Goal: Information Seeking & Learning: Learn about a topic

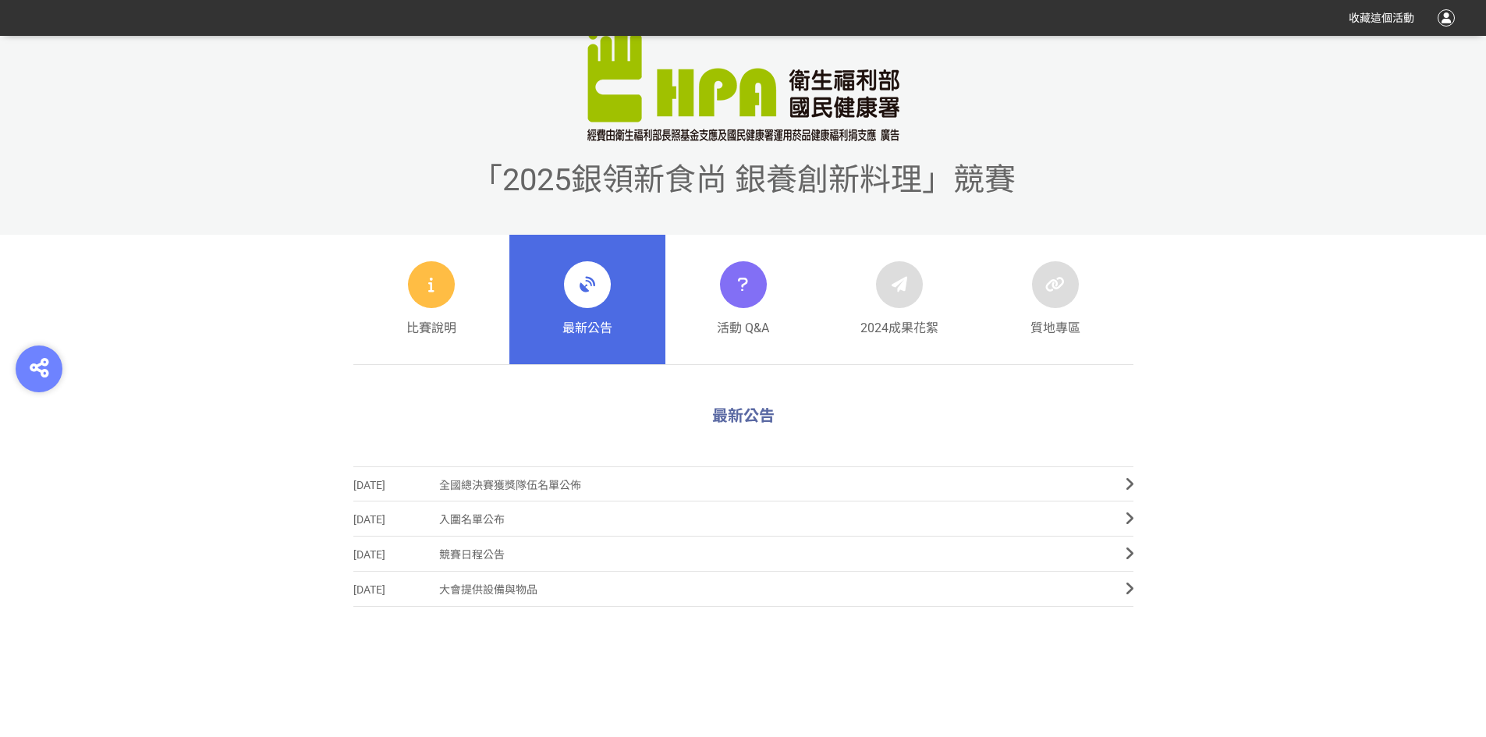
click at [520, 591] on span "大會提供設備與物品" at bounding box center [770, 590] width 663 height 35
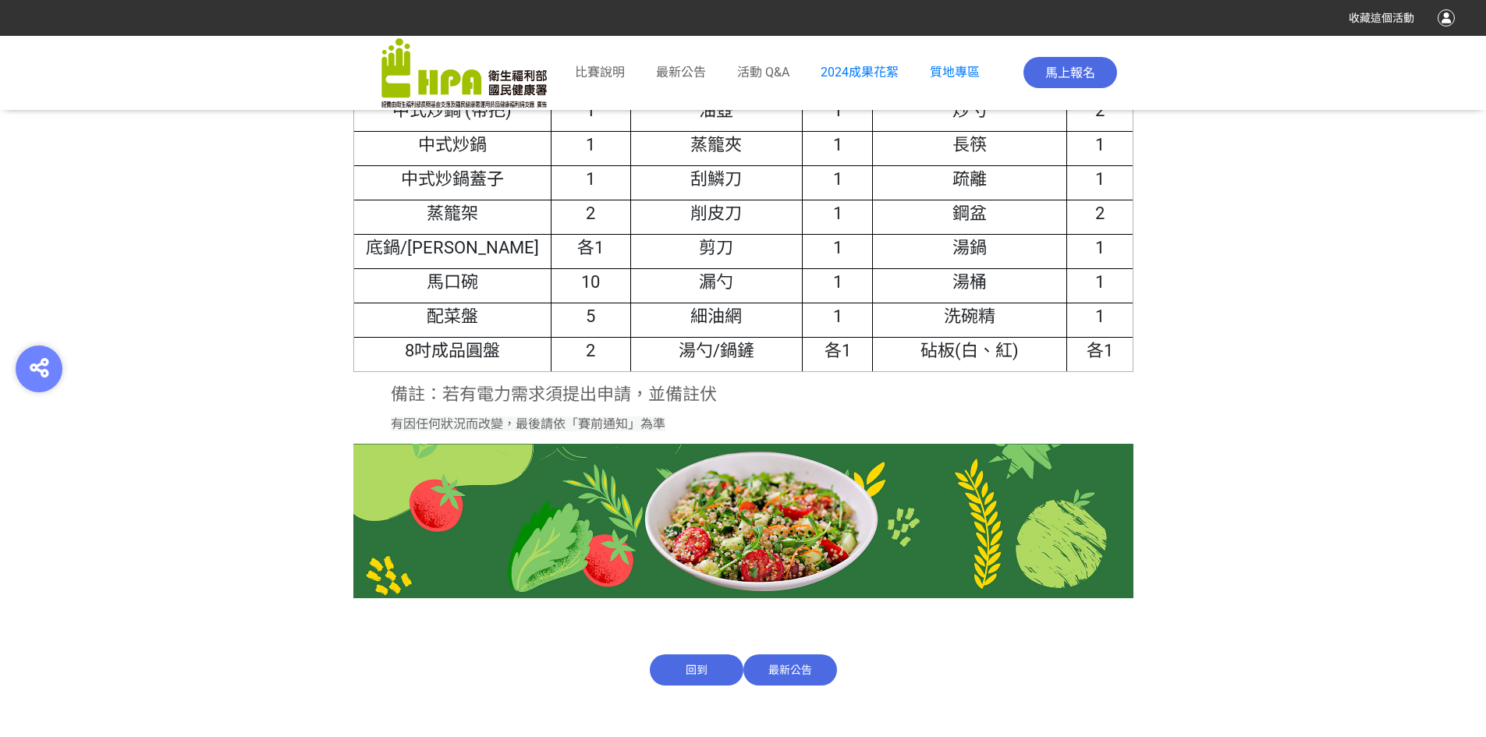
scroll to position [708, 0]
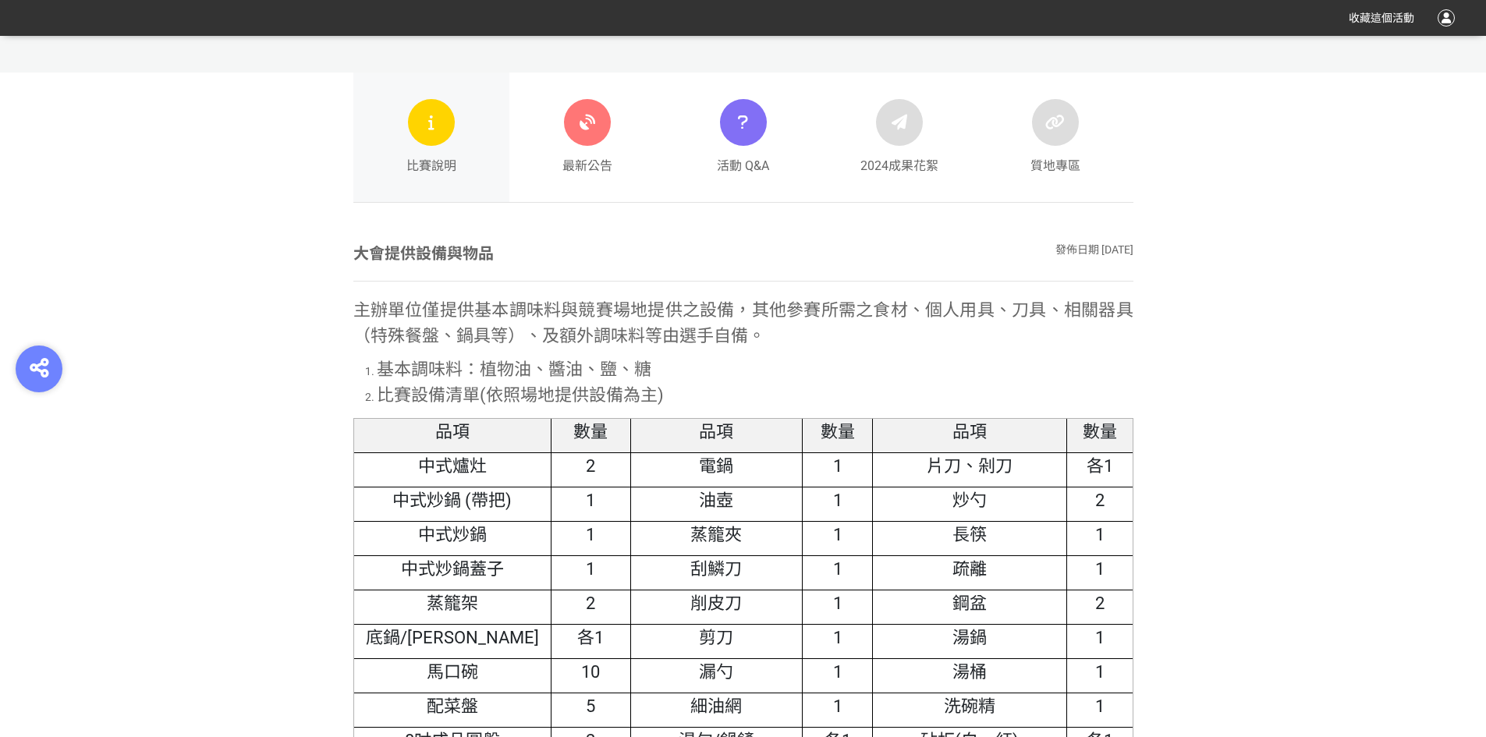
click at [409, 126] on div at bounding box center [431, 122] width 47 height 47
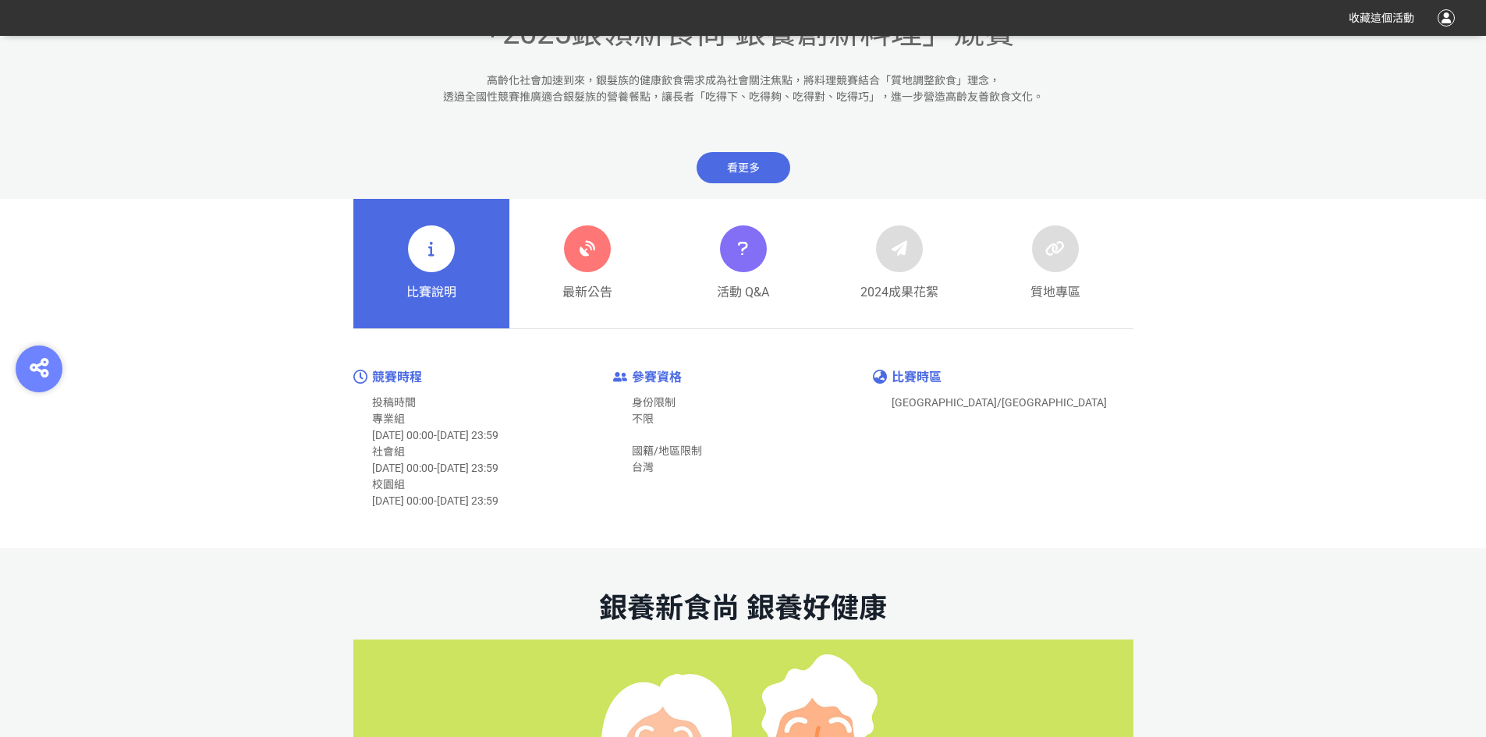
scroll to position [702, 0]
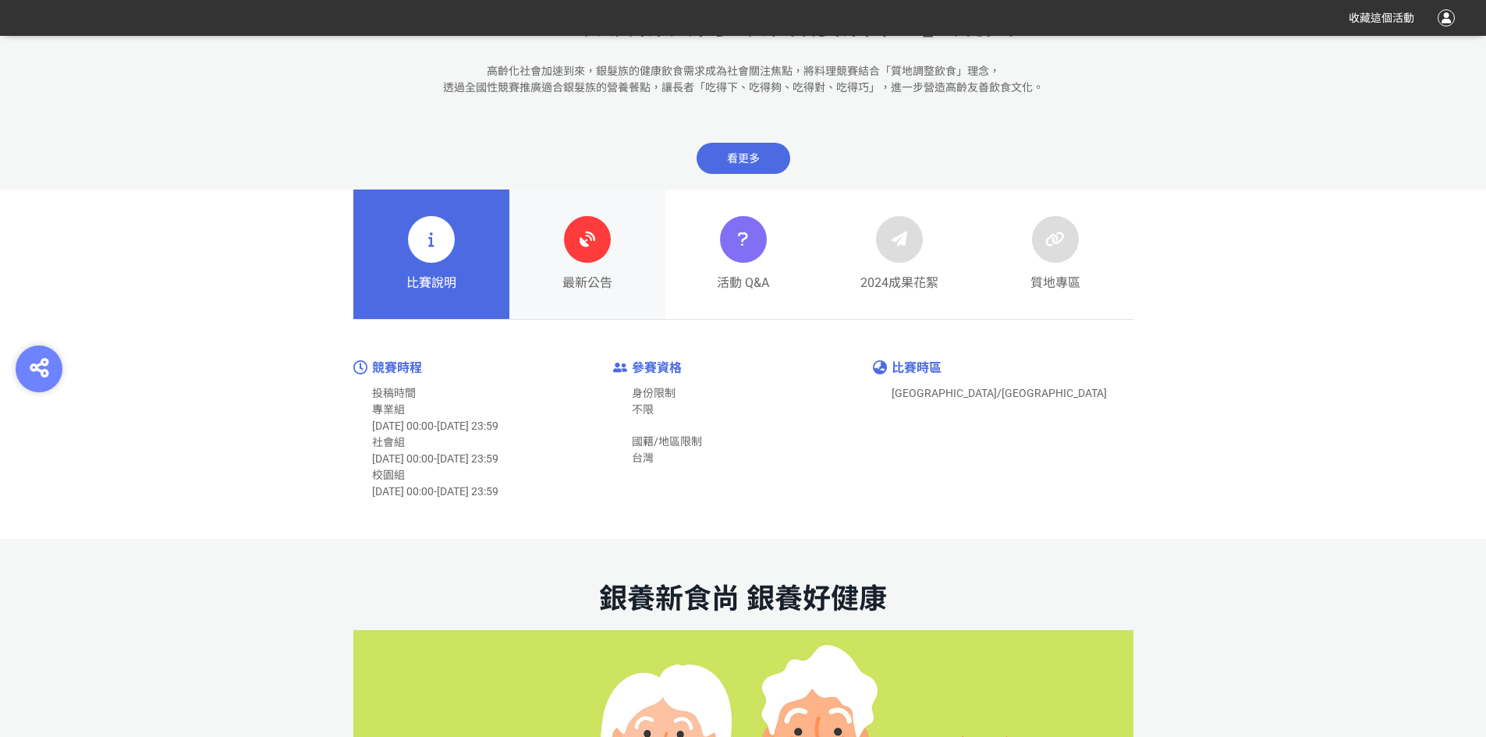
click at [597, 263] on div "最新公告" at bounding box center [588, 254] width 50 height 76
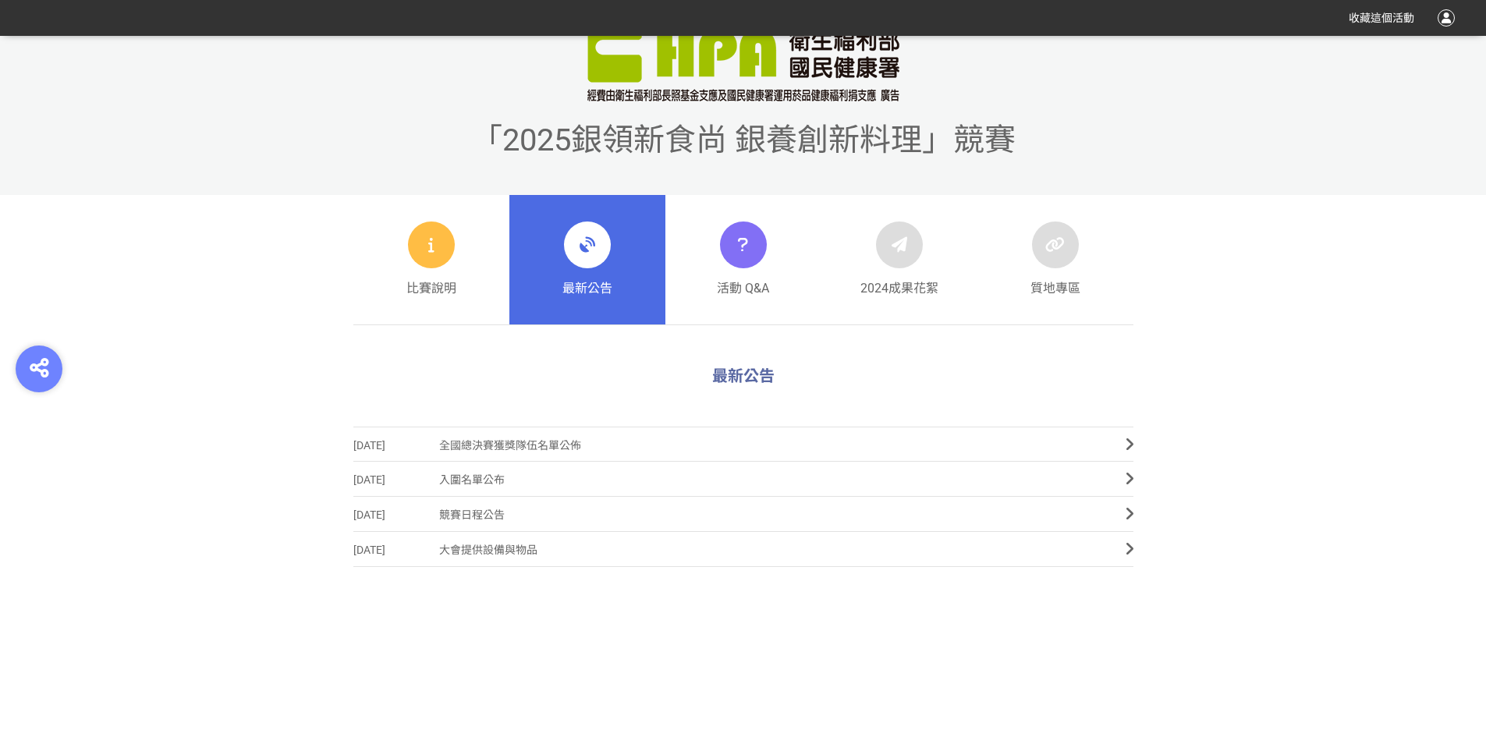
scroll to position [624, 0]
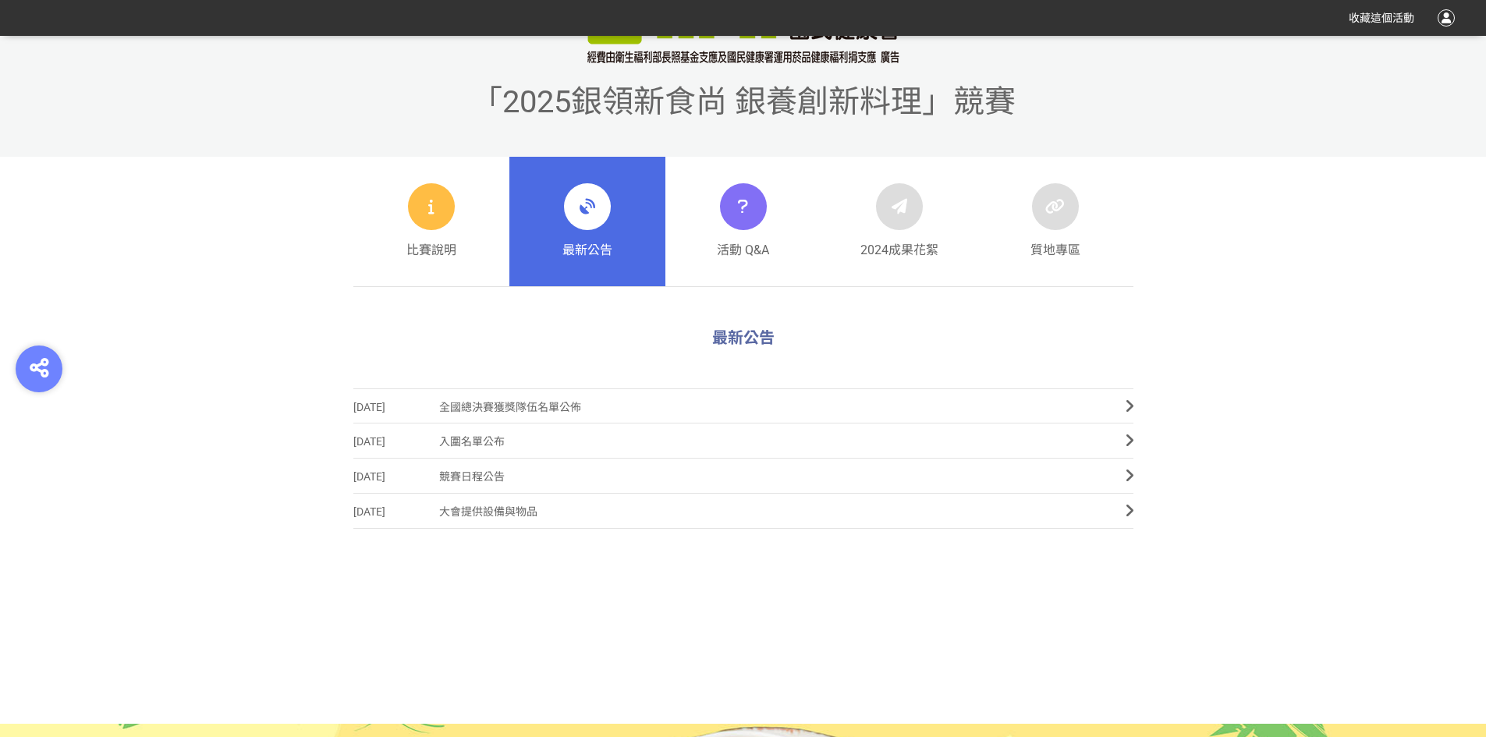
click at [510, 482] on span "競賽日程公告" at bounding box center [770, 477] width 663 height 35
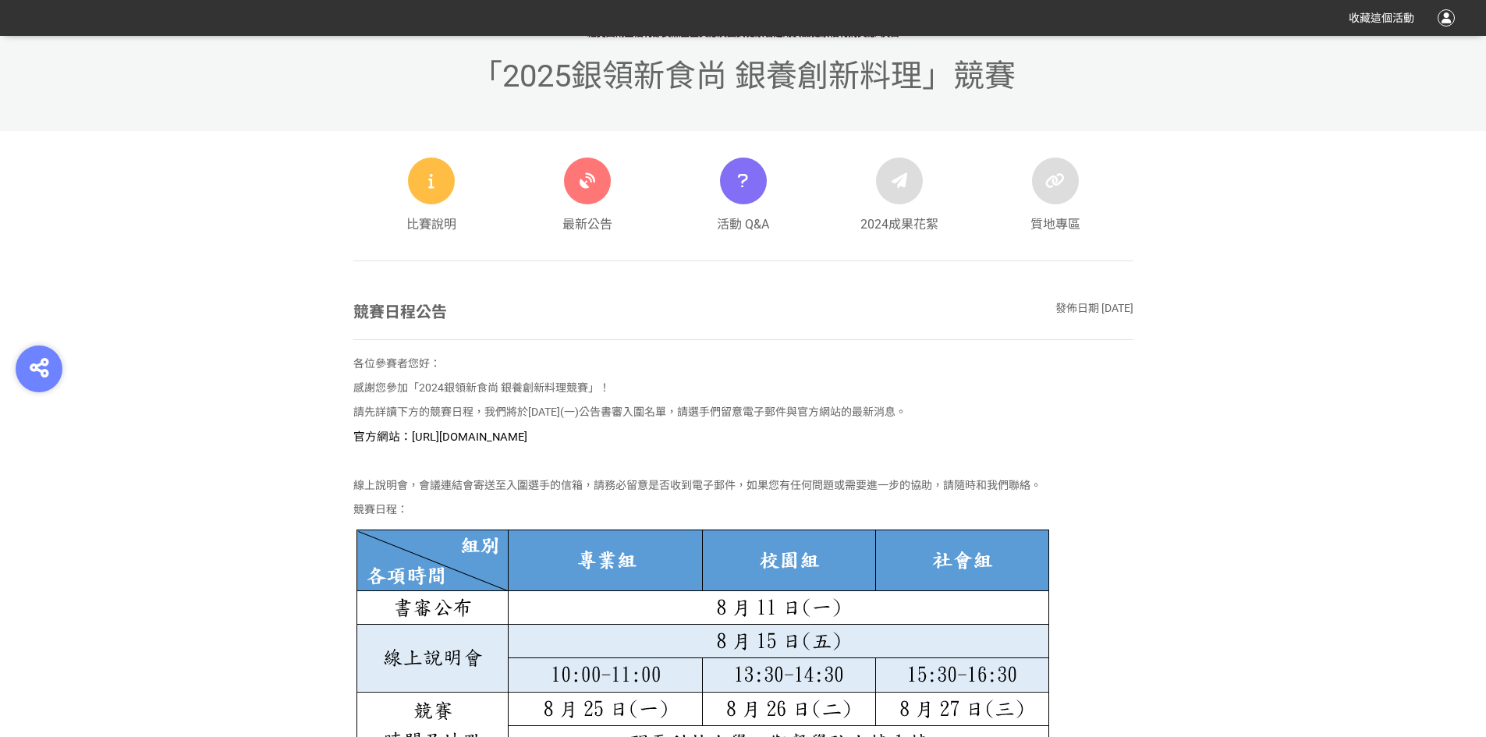
scroll to position [453, 0]
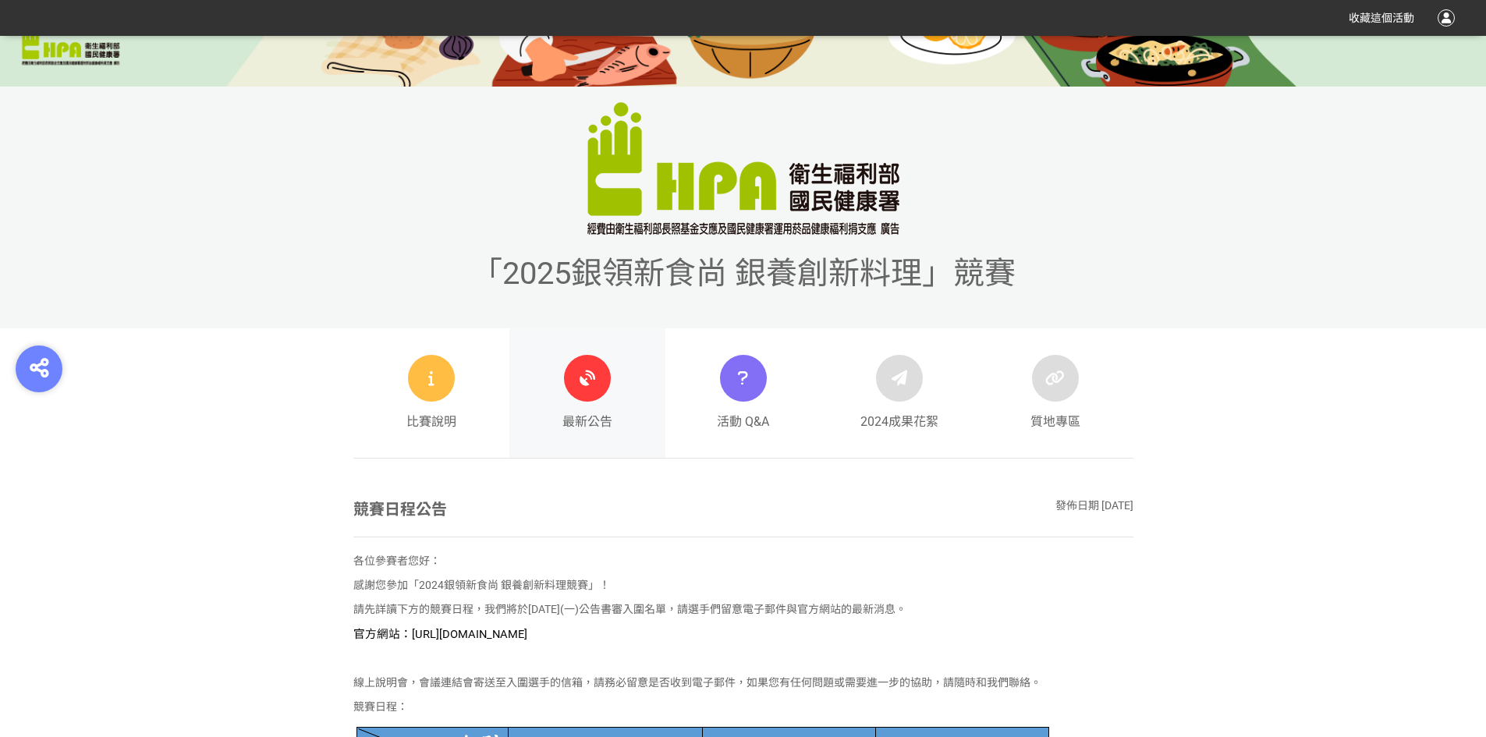
click at [596, 379] on icon at bounding box center [588, 378] width 28 height 28
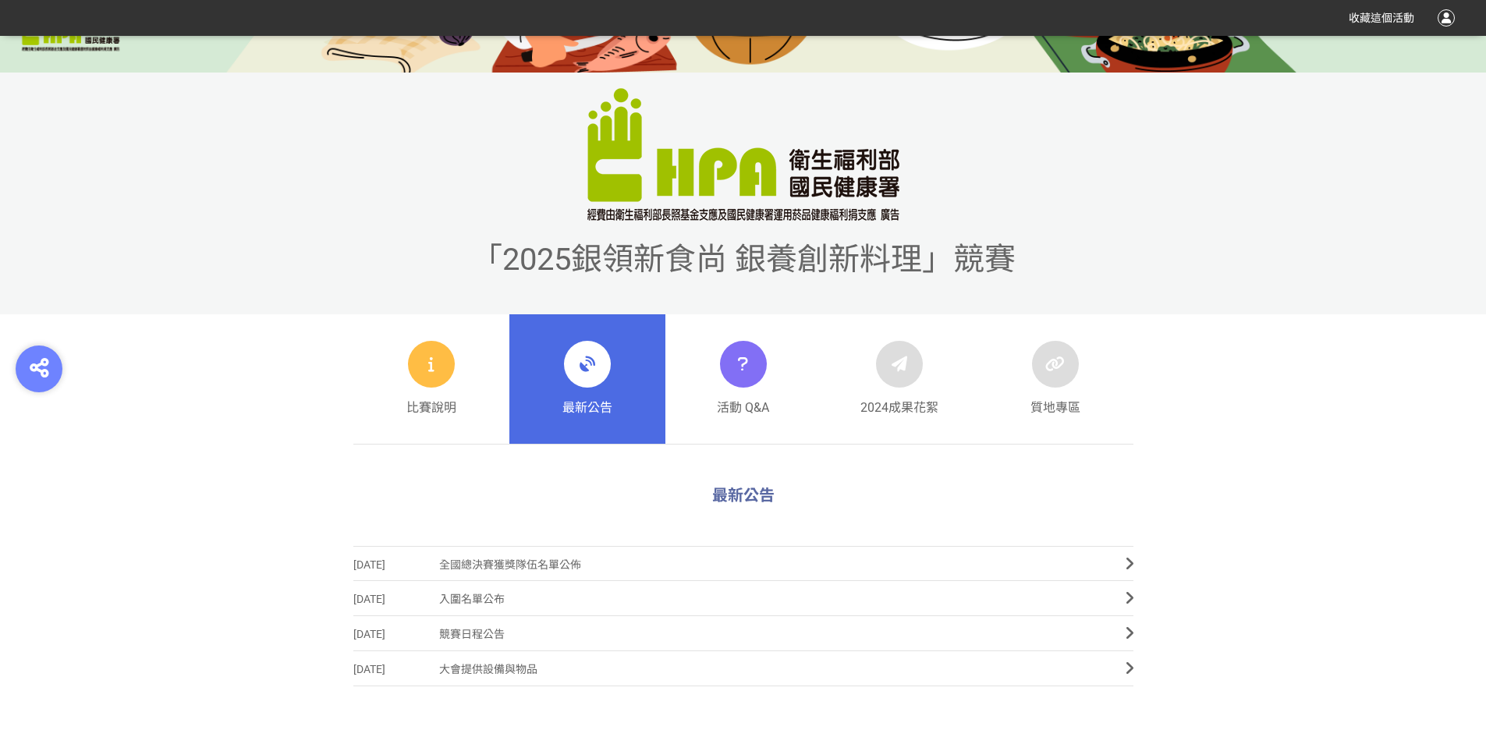
scroll to position [468, 0]
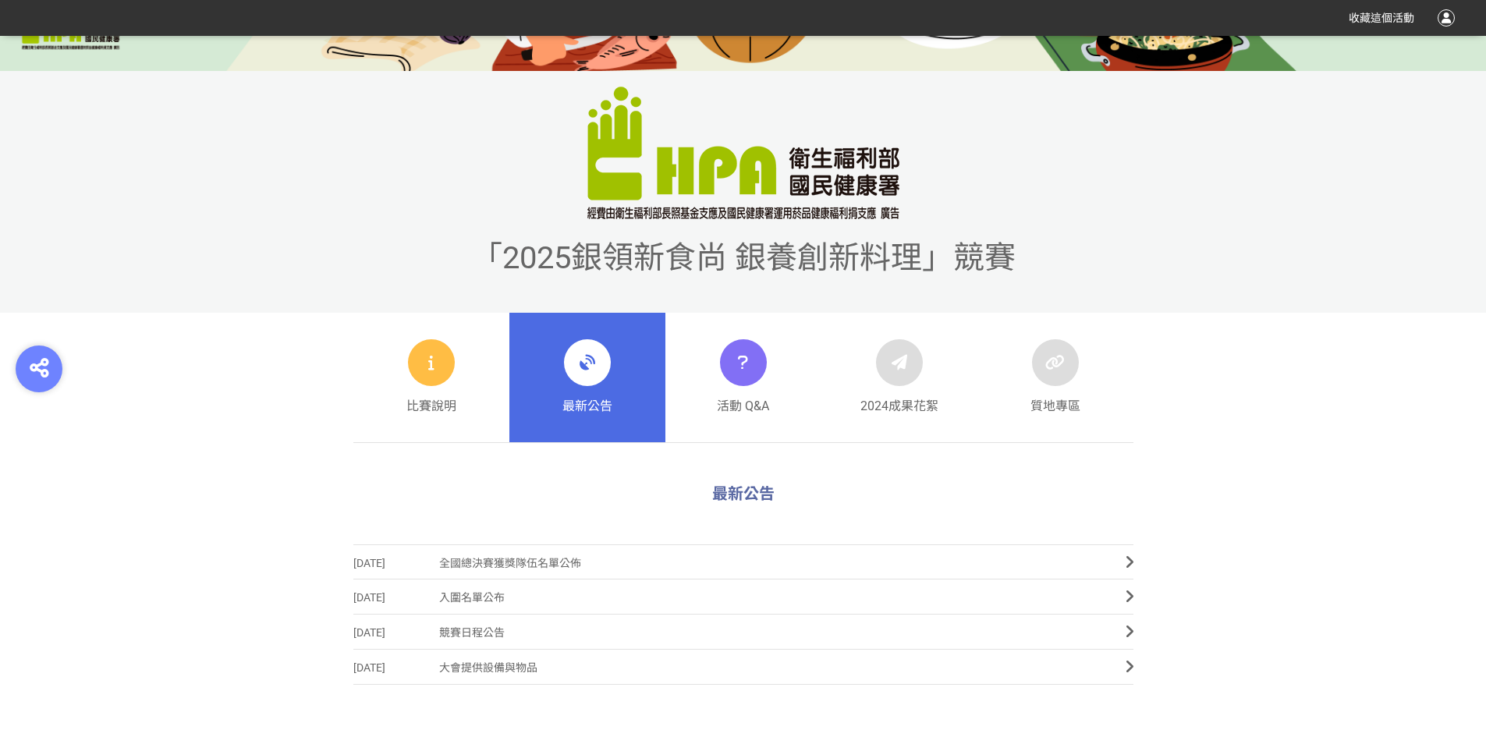
click at [527, 560] on span "全國總決賽獲獎隊伍名單公佈" at bounding box center [770, 563] width 663 height 35
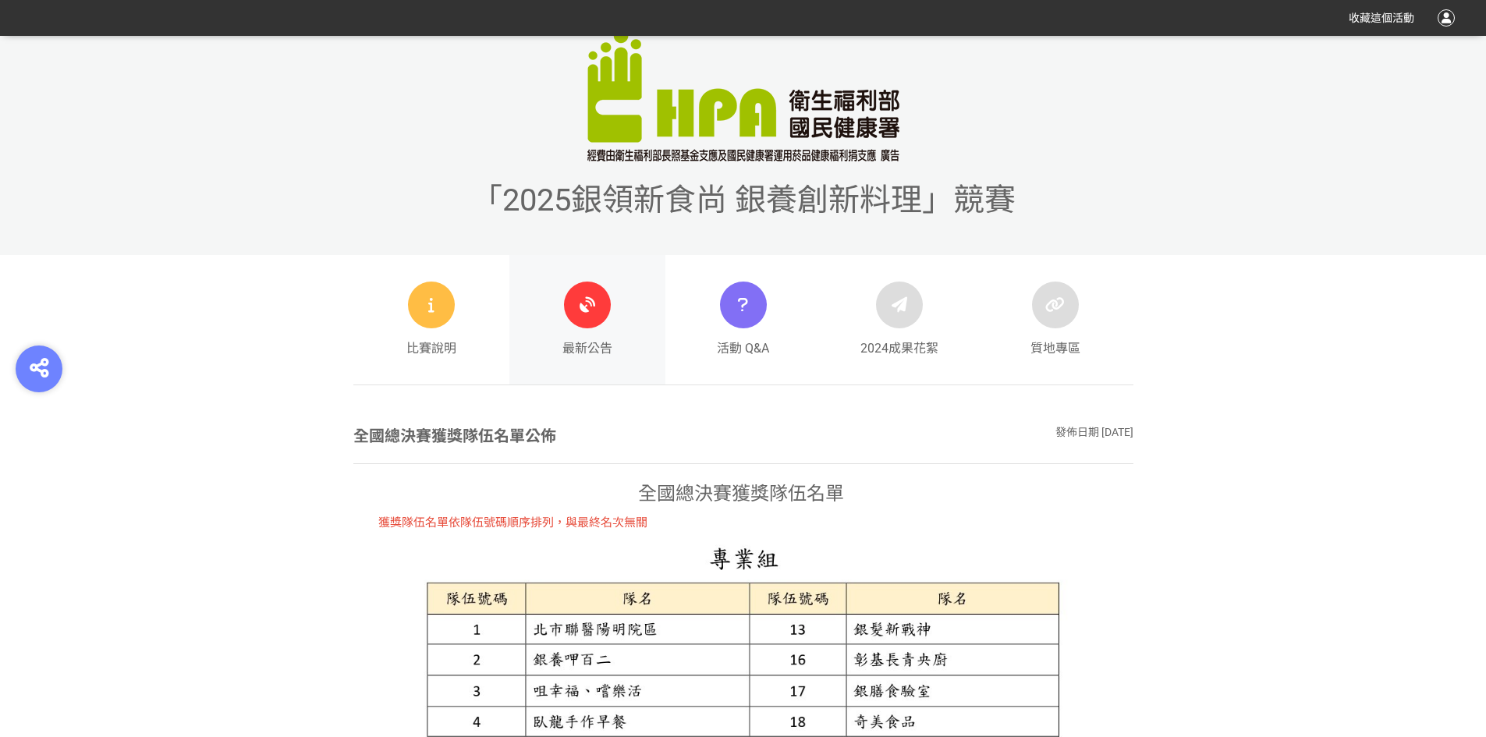
scroll to position [546, 0]
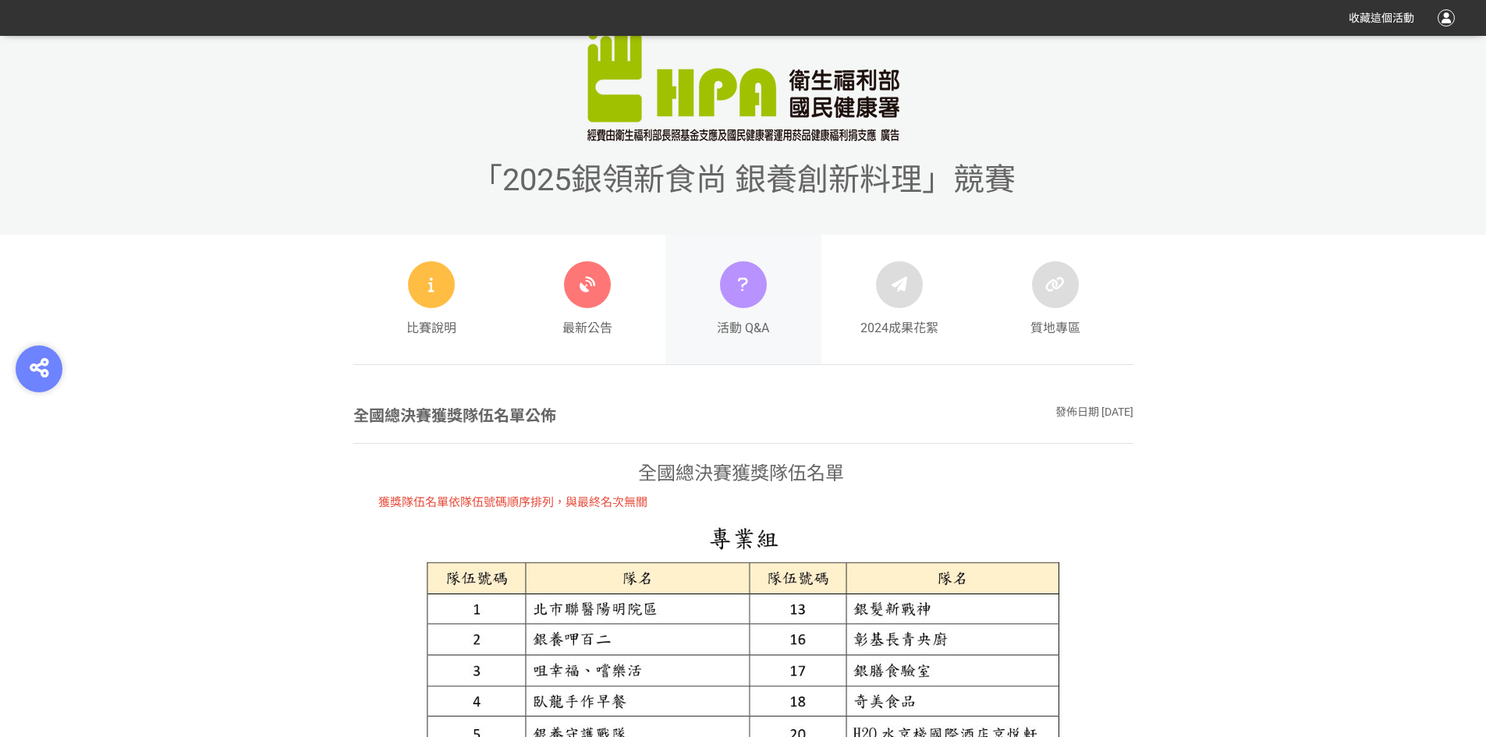
click at [751, 286] on icon at bounding box center [743, 285] width 23 height 28
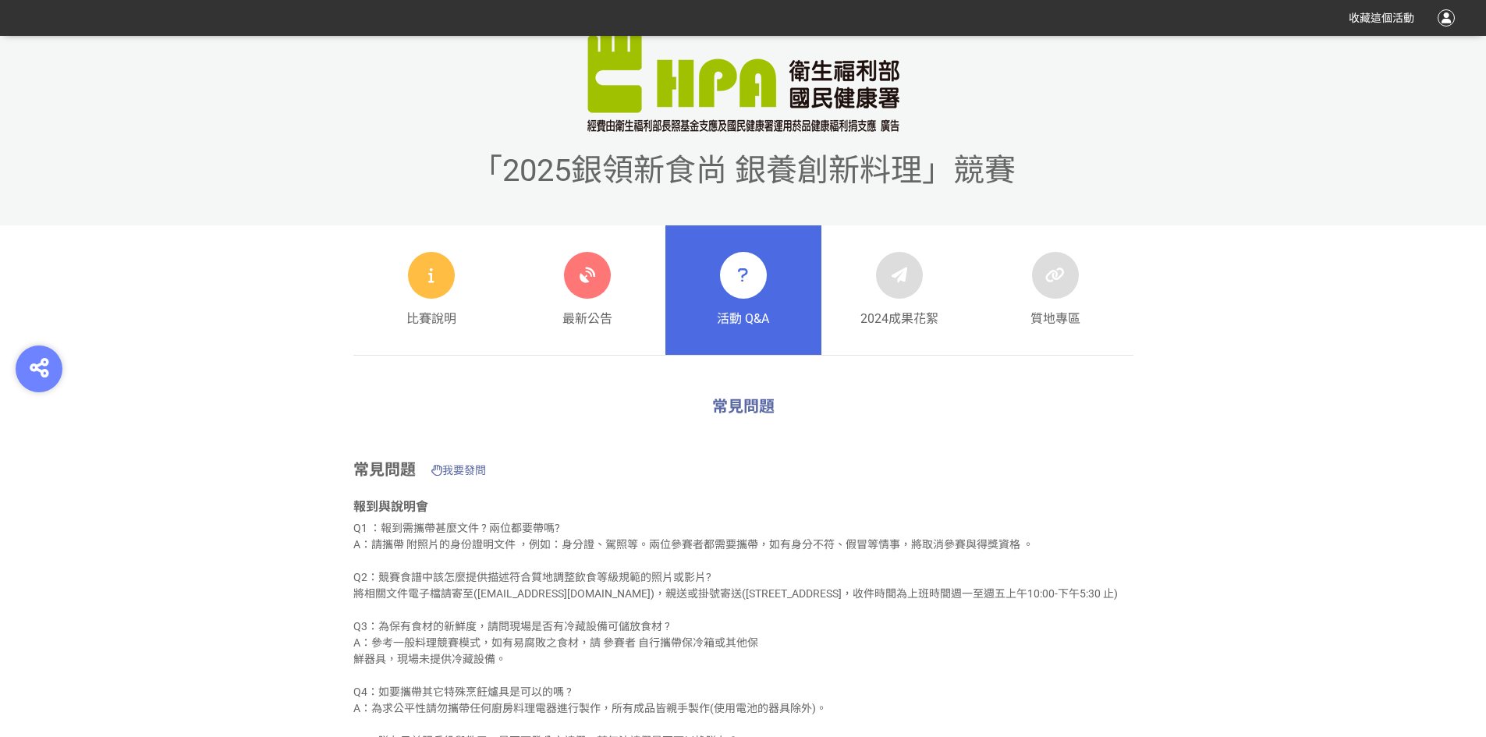
scroll to position [468, 0]
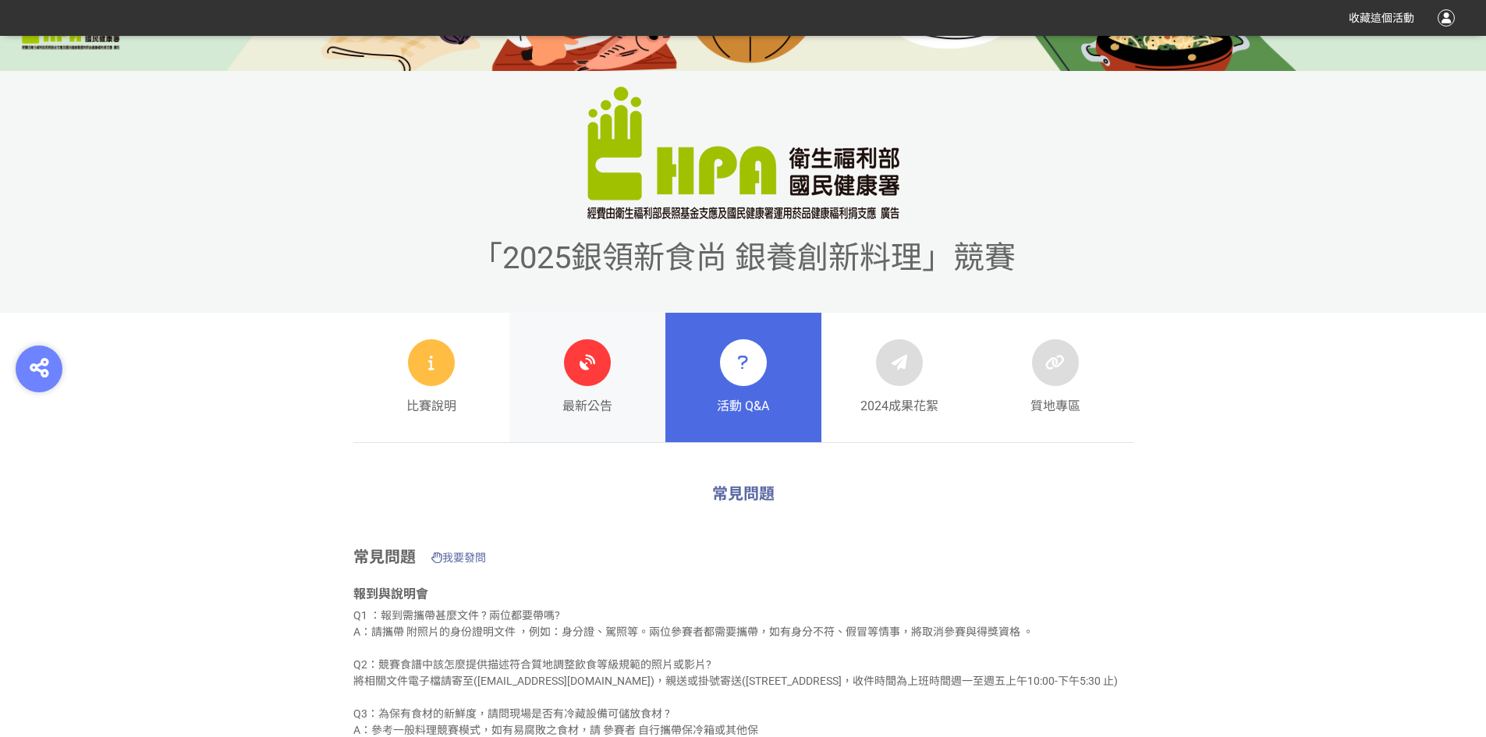
click at [579, 350] on icon at bounding box center [588, 363] width 28 height 28
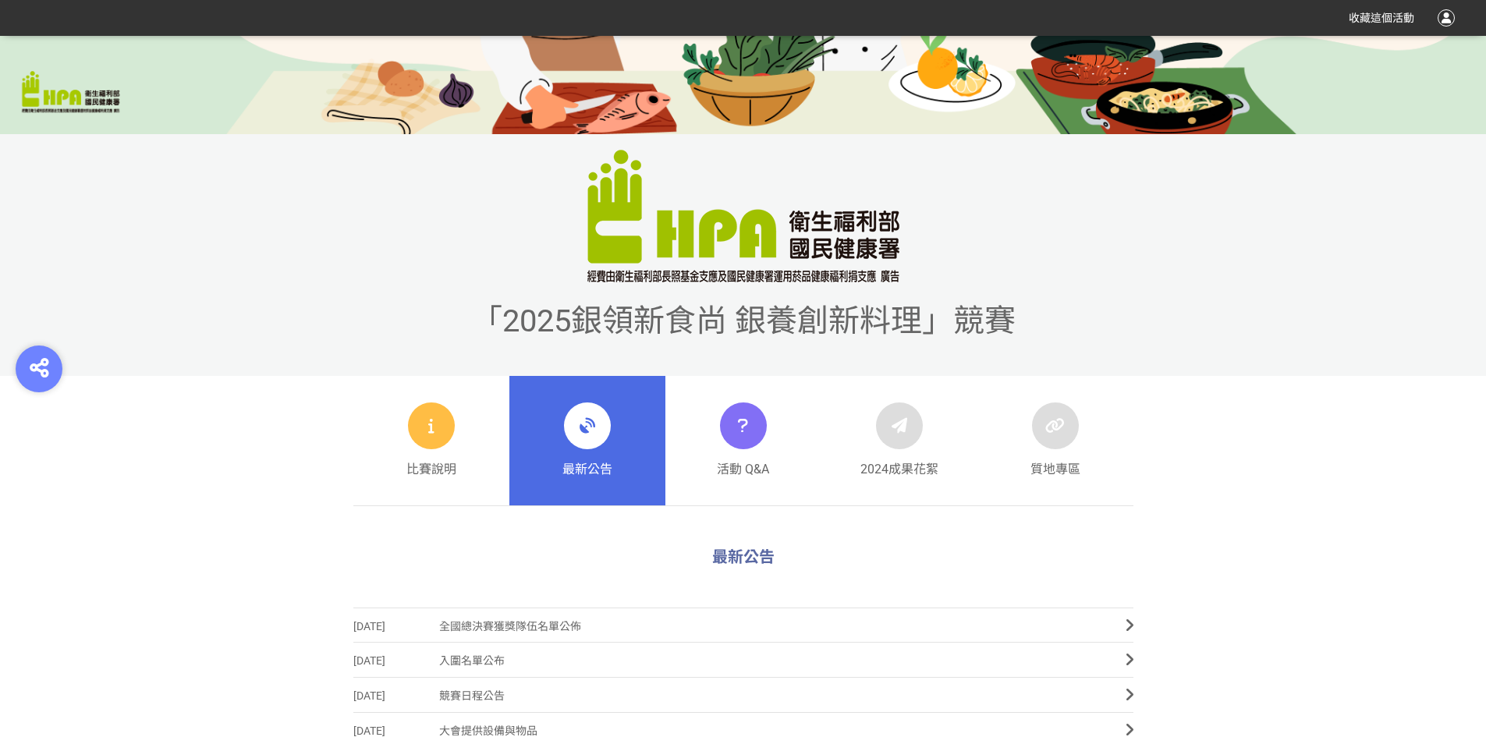
scroll to position [546, 0]
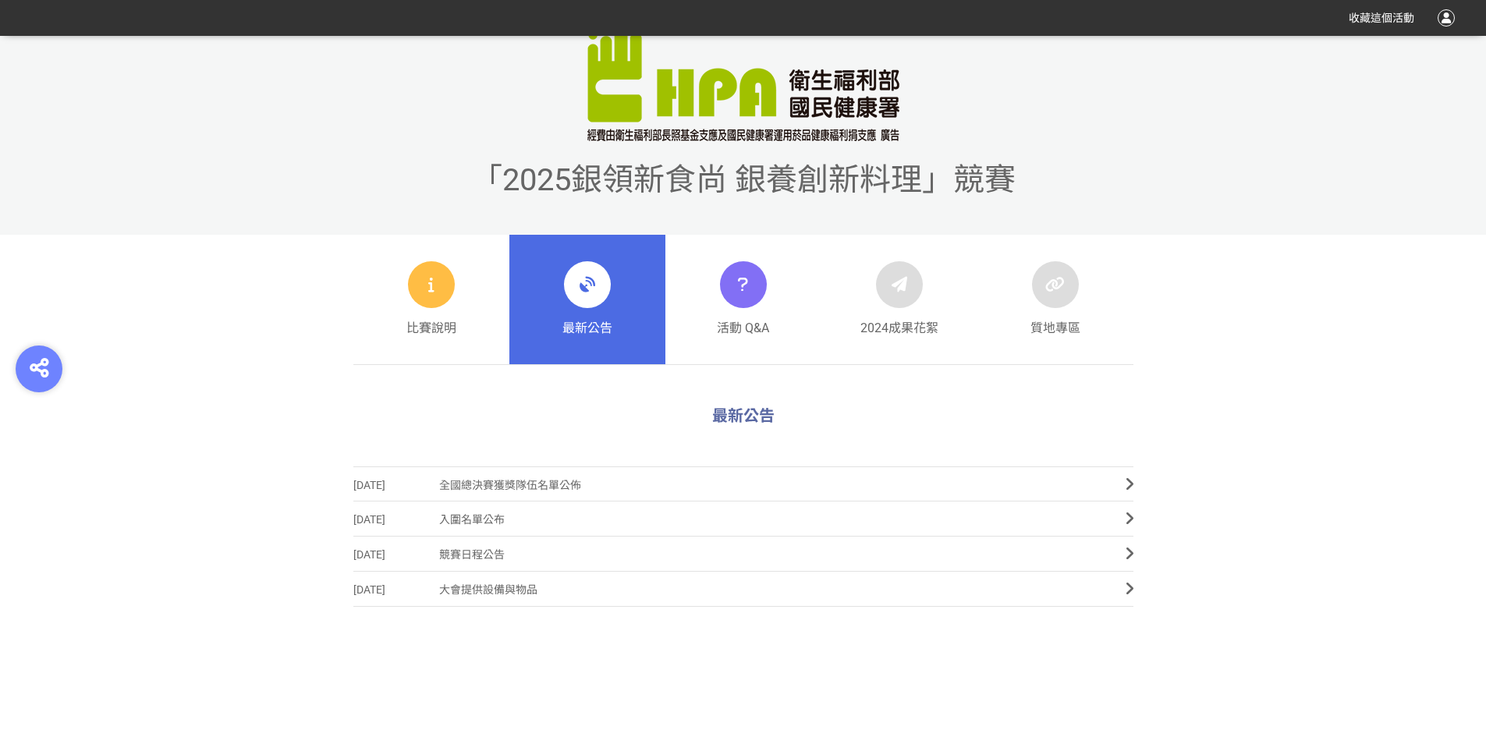
click at [550, 482] on span "全國總決賽獲獎隊伍名單公佈" at bounding box center [770, 485] width 663 height 35
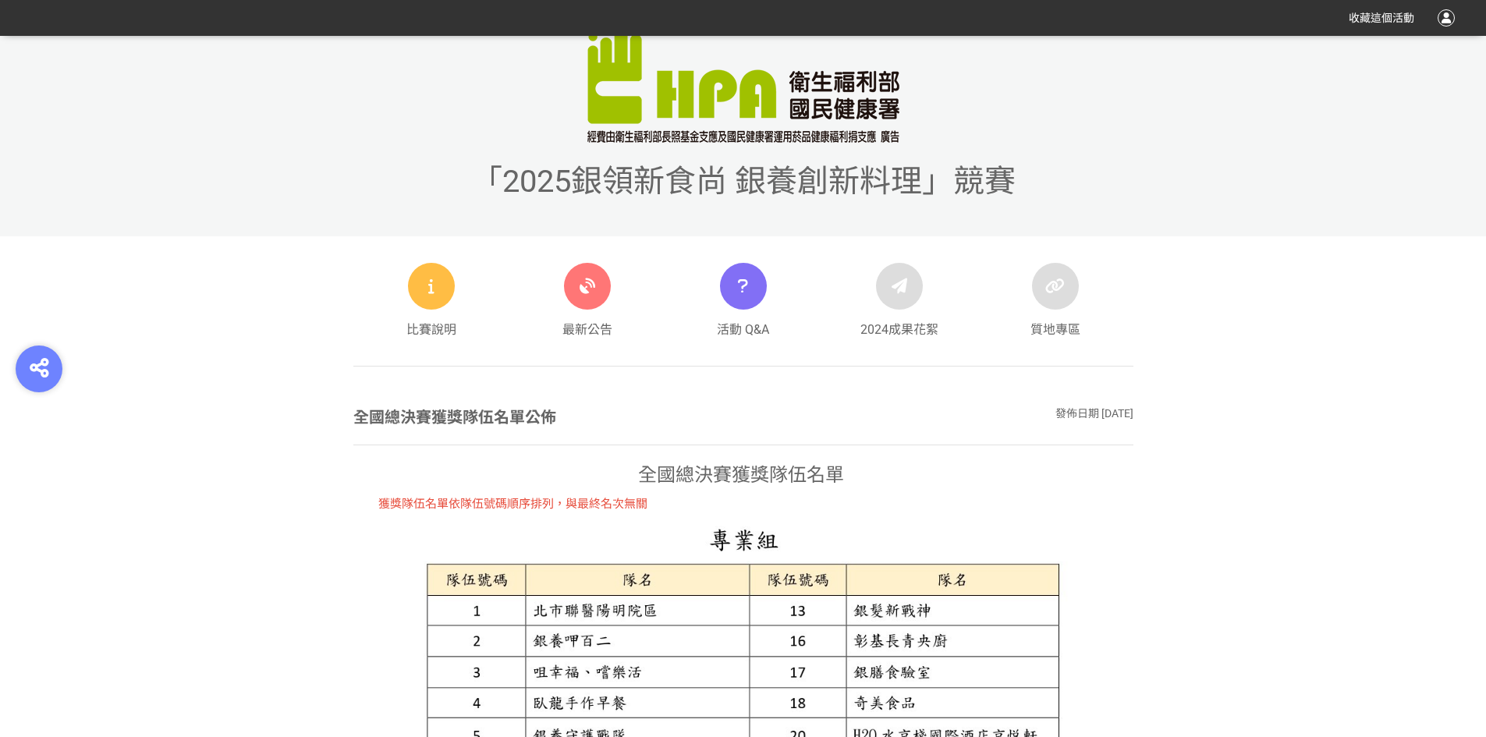
scroll to position [546, 0]
